Goal: Transaction & Acquisition: Purchase product/service

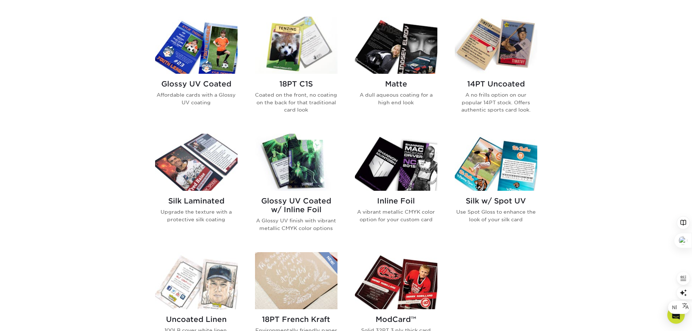
scroll to position [363, 0]
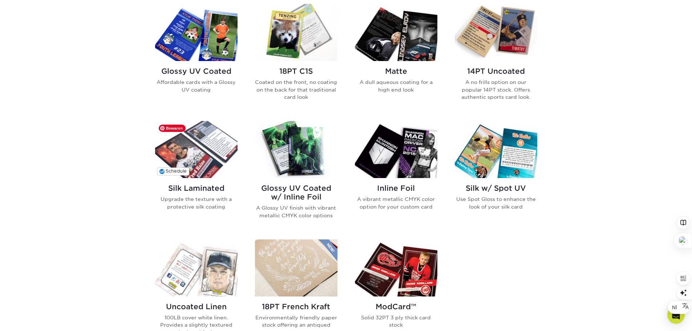
click at [192, 159] on img at bounding box center [196, 149] width 82 height 57
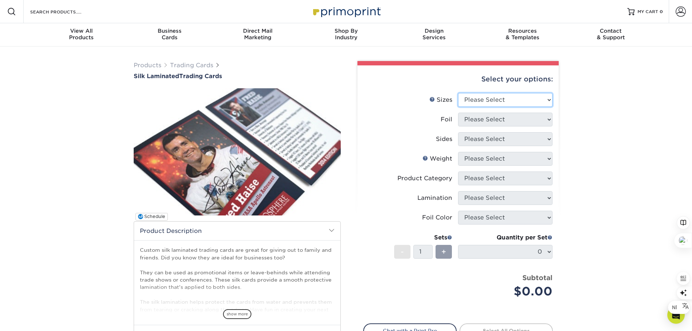
click at [513, 100] on select "Please Select 2.5" x 3.5"" at bounding box center [505, 100] width 94 height 14
select select "2.50x3.50"
click at [458, 93] on select "Please Select 2.5" x 3.5"" at bounding box center [505, 100] width 94 height 14
click at [514, 120] on select "Please Select No Yes" at bounding box center [505, 120] width 94 height 14
select select "0"
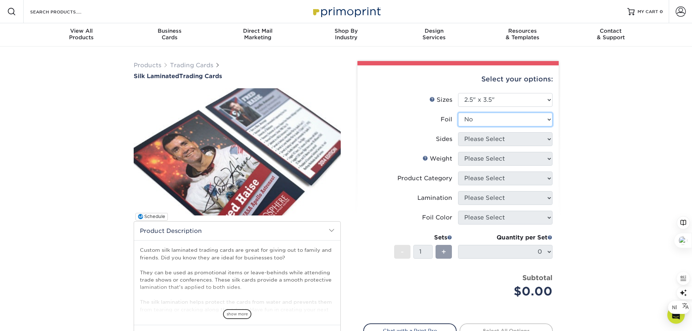
click at [458, 113] on select "Please Select No Yes" at bounding box center [505, 120] width 94 height 14
click at [512, 138] on select "Please Select Print Both Sides Print Front Only" at bounding box center [505, 139] width 94 height 14
select select "13abbda7-1d64-4f25-8bb2-c179b224825d"
click at [458, 132] on select "Please Select Print Both Sides Print Front Only" at bounding box center [505, 139] width 94 height 14
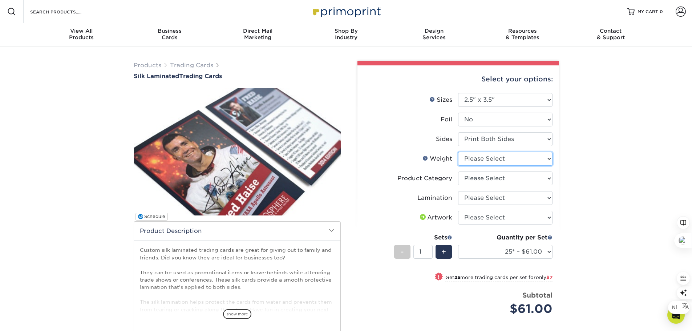
click at [481, 160] on select "Please Select 16PT" at bounding box center [505, 159] width 94 height 14
select select "16PT"
click at [458, 152] on select "Please Select 16PT" at bounding box center [505, 159] width 94 height 14
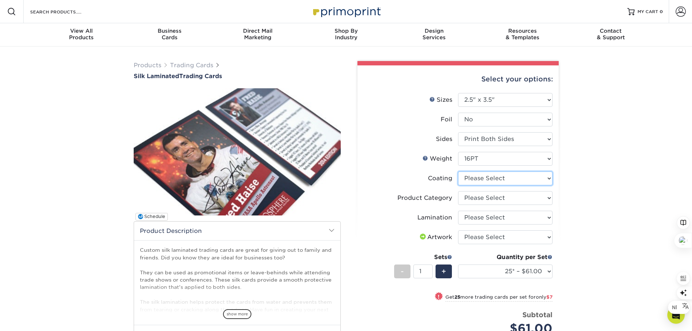
click at [488, 179] on select at bounding box center [505, 178] width 94 height 14
select select "3e7618de-abca-4bda-9f97-8b9129e913d8"
click at [458, 171] on select at bounding box center [505, 178] width 94 height 14
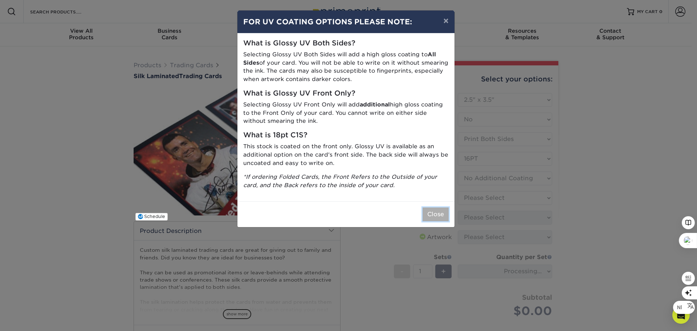
click at [436, 216] on button "Close" at bounding box center [436, 214] width 26 height 14
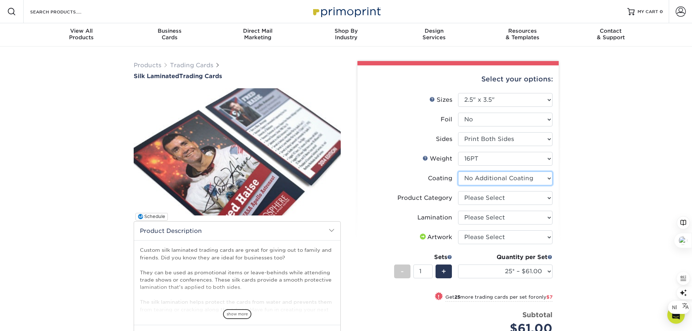
click at [499, 185] on select at bounding box center [505, 178] width 94 height 14
click at [458, 171] on select at bounding box center [505, 178] width 94 height 14
click at [503, 199] on select "Please Select Trading Cards" at bounding box center [505, 198] width 94 height 14
select select "c2f9bce9-36c2-409d-b101-c29d9d031e18"
click at [458, 191] on select "Please Select Trading Cards" at bounding box center [505, 198] width 94 height 14
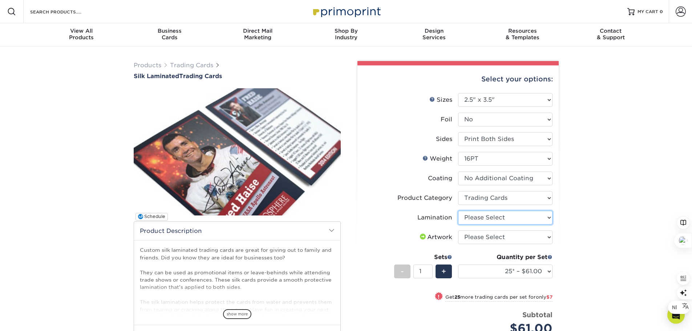
click at [506, 218] on select "Please Select Silk" at bounding box center [505, 218] width 94 height 14
select select "ccacb42f-45f7-42d3-bbd3-7c8421cf37f0"
click at [458, 211] on select "Please Select Silk" at bounding box center [505, 218] width 94 height 14
click at [518, 236] on select "Please Select I will upload files I need a design - $100" at bounding box center [505, 237] width 94 height 14
select select "upload"
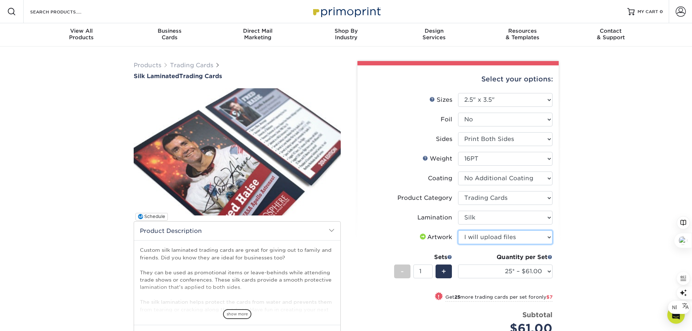
click at [458, 230] on select "Please Select I will upload files I need a design - $100" at bounding box center [505, 237] width 94 height 14
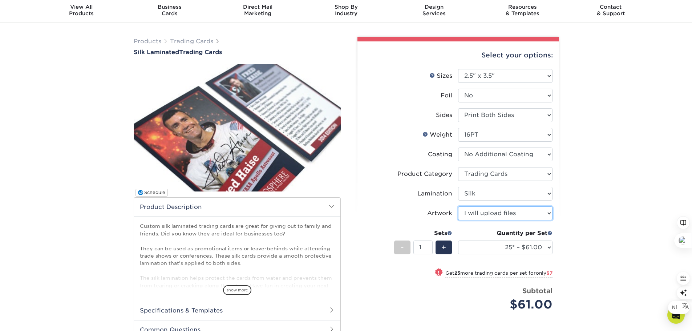
scroll to position [36, 0]
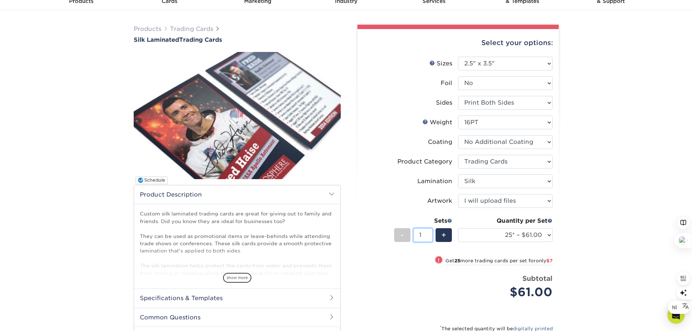
click at [427, 235] on input "1" at bounding box center [422, 235] width 19 height 14
click at [440, 234] on div "+" at bounding box center [443, 235] width 16 height 14
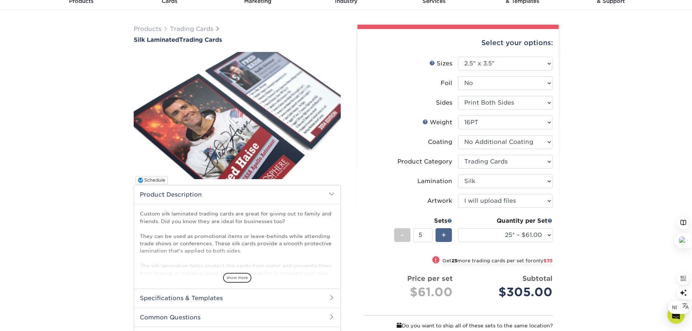
click at [440, 234] on div "+" at bounding box center [443, 235] width 16 height 14
type input "6"
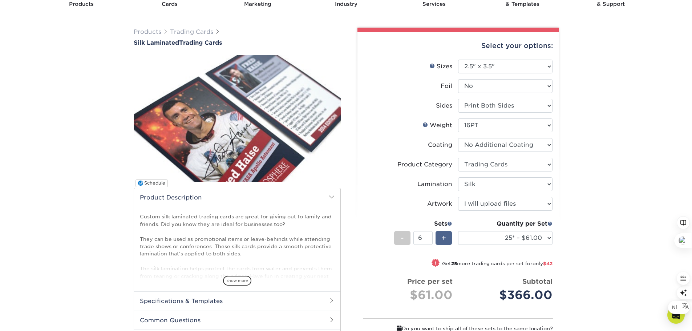
scroll to position [0, 0]
